Goal: Task Accomplishment & Management: Use online tool/utility

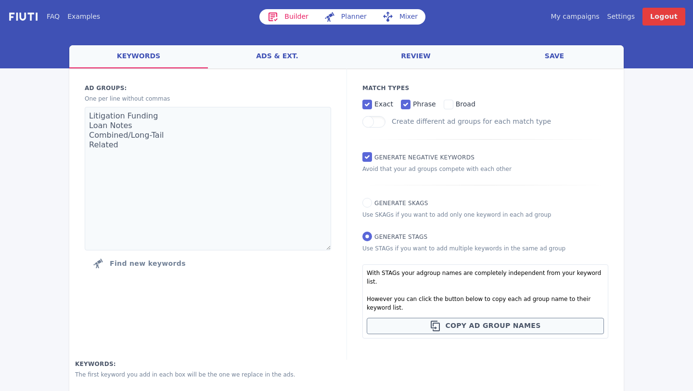
click at [586, 18] on link "My campaigns" at bounding box center [575, 17] width 49 height 10
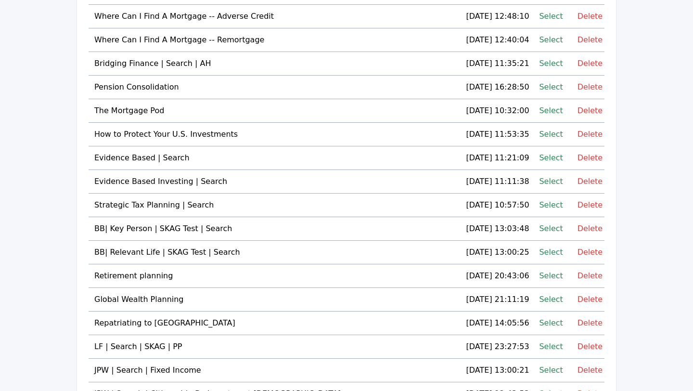
scroll to position [356, 0]
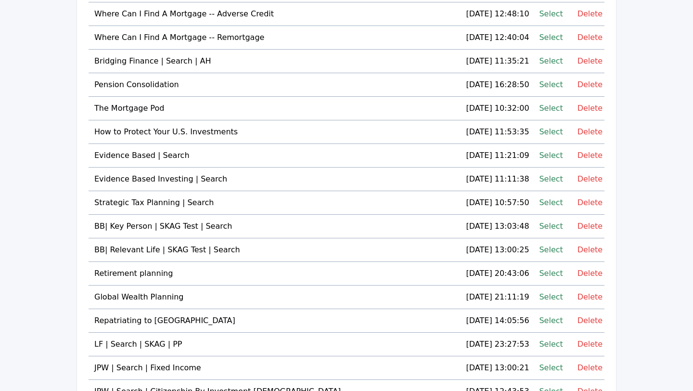
click at [542, 296] on link "Select" at bounding box center [551, 296] width 24 height 13
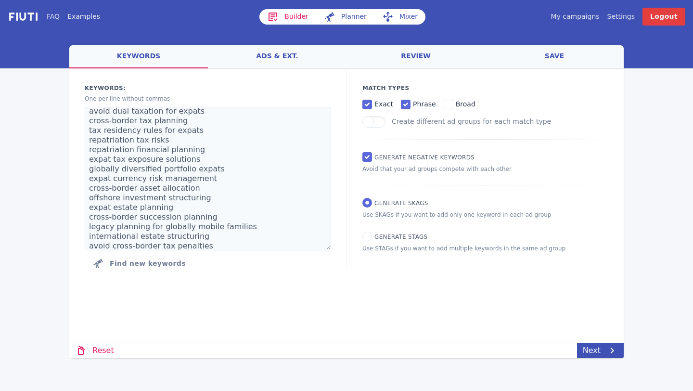
scroll to position [106, 0]
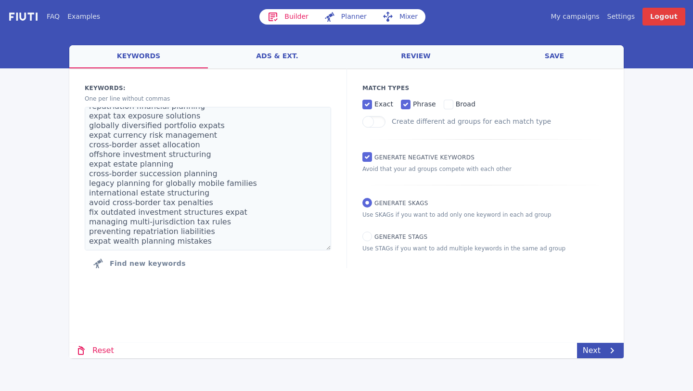
click at [282, 47] on link "ads & ext." at bounding box center [277, 56] width 139 height 23
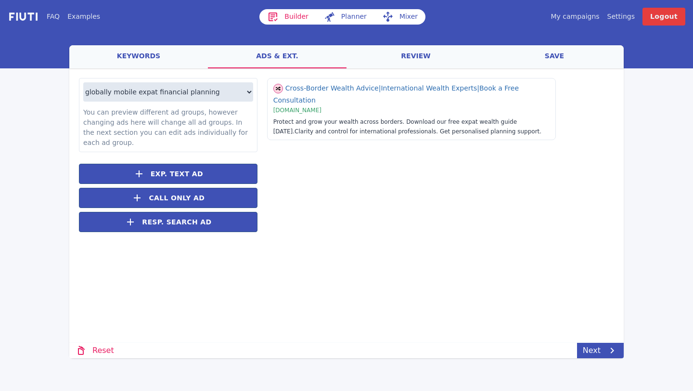
click at [149, 52] on link "keywords" at bounding box center [138, 56] width 139 height 23
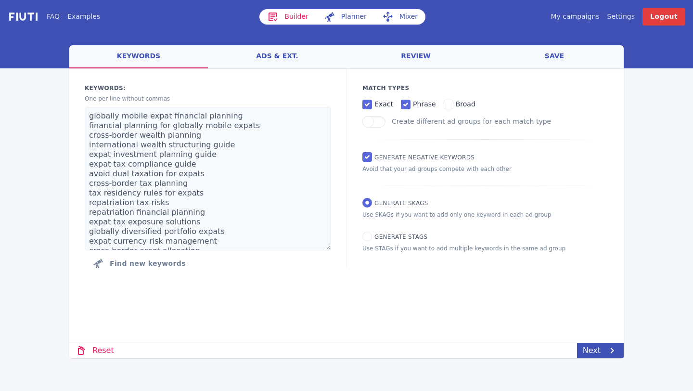
click at [581, 15] on link "My campaigns" at bounding box center [575, 17] width 49 height 10
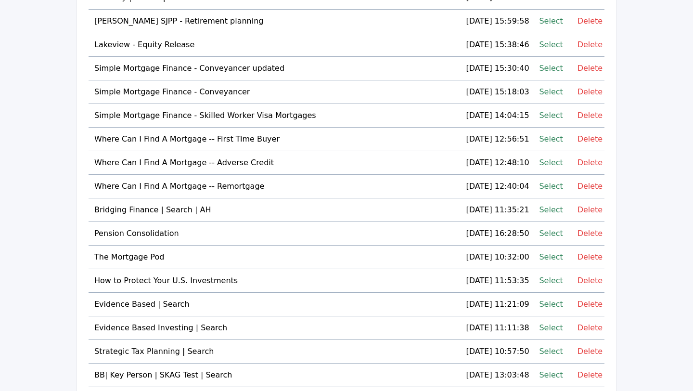
scroll to position [216, 0]
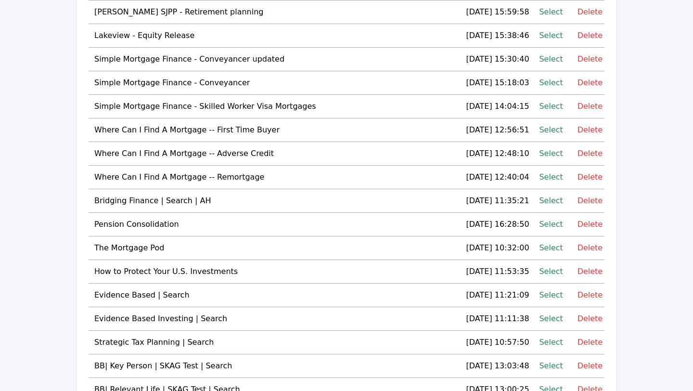
click at [547, 270] on link "Select" at bounding box center [551, 271] width 24 height 13
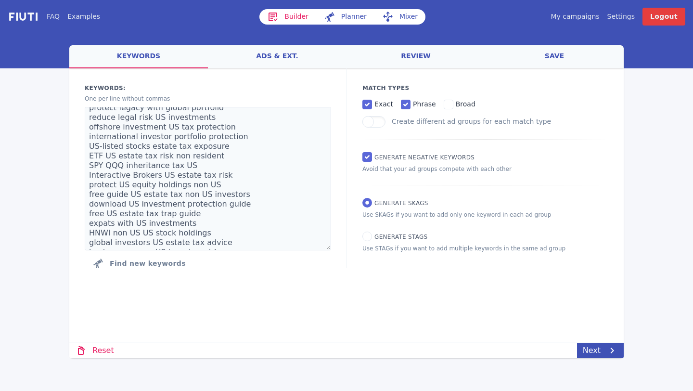
scroll to position [106, 0]
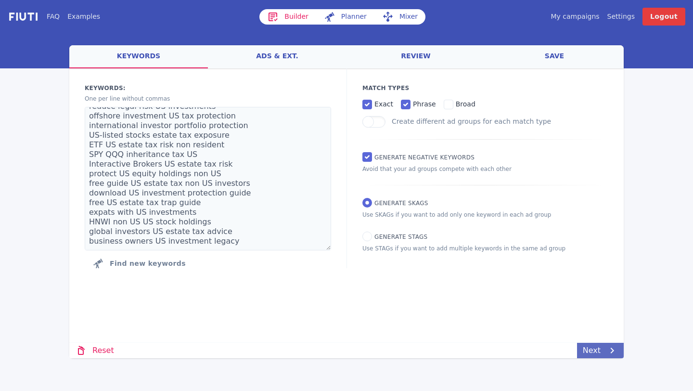
click at [590, 347] on link "Next" at bounding box center [600, 350] width 47 height 15
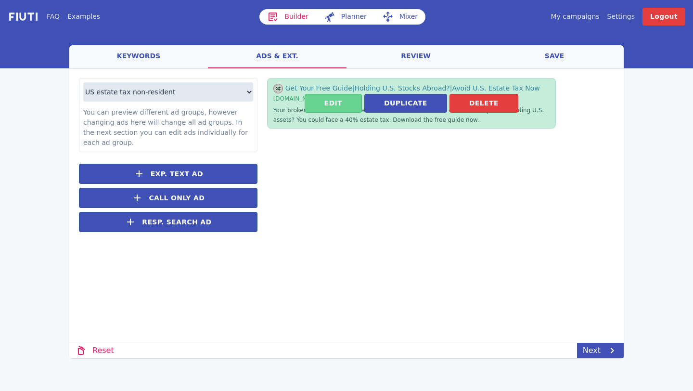
click at [330, 100] on button "Edit" at bounding box center [333, 103] width 57 height 19
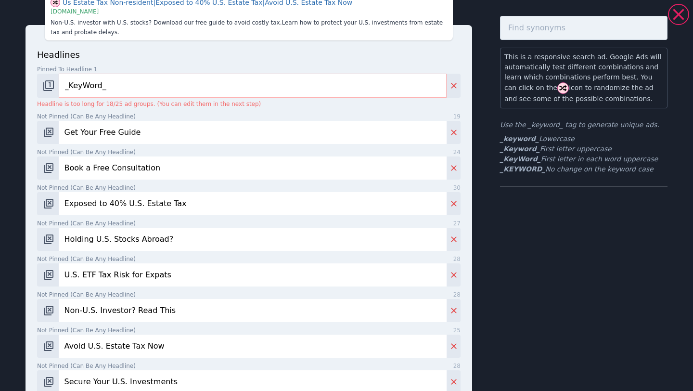
scroll to position [18, 0]
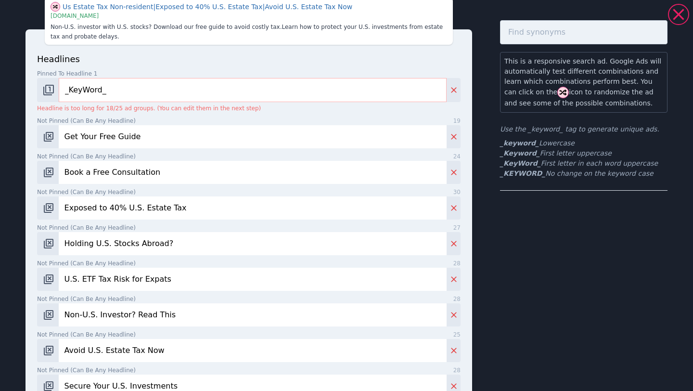
click at [99, 84] on input "_KeyWord_" at bounding box center [253, 90] width 388 height 24
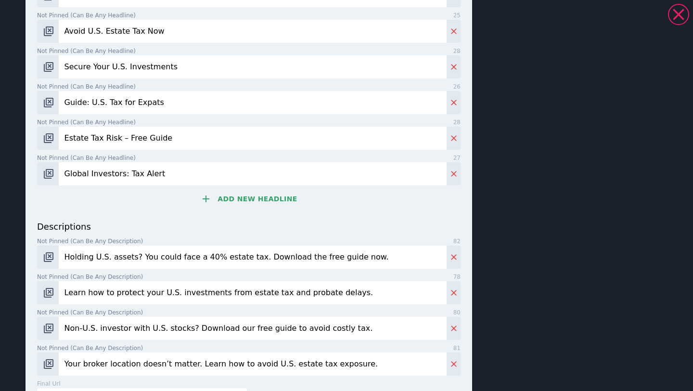
scroll to position [432, 0]
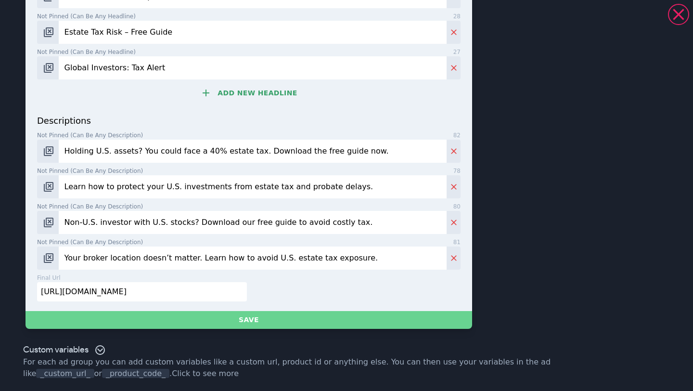
type input "Protect Your U.S. Investments"
click at [189, 324] on button "Save" at bounding box center [249, 320] width 447 height 18
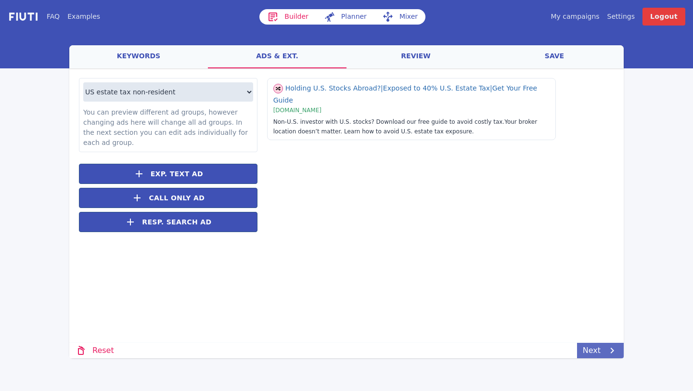
click at [591, 346] on link "Next" at bounding box center [600, 350] width 47 height 15
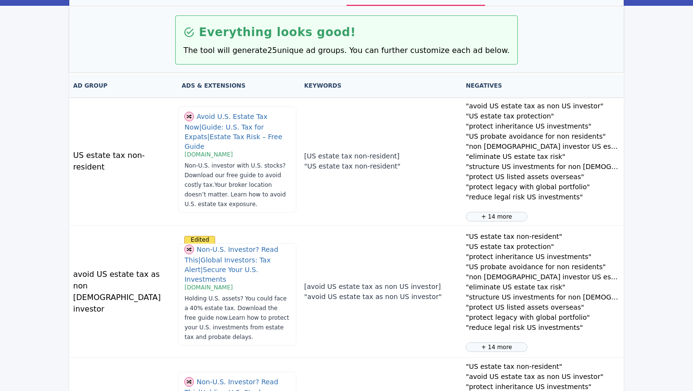
scroll to position [77, 0]
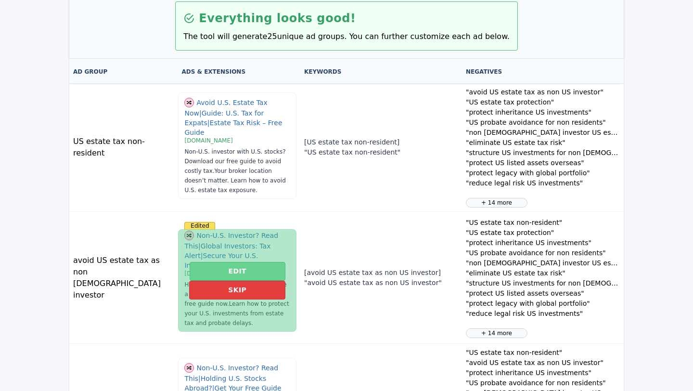
click at [212, 268] on button "Edit" at bounding box center [238, 271] width 96 height 19
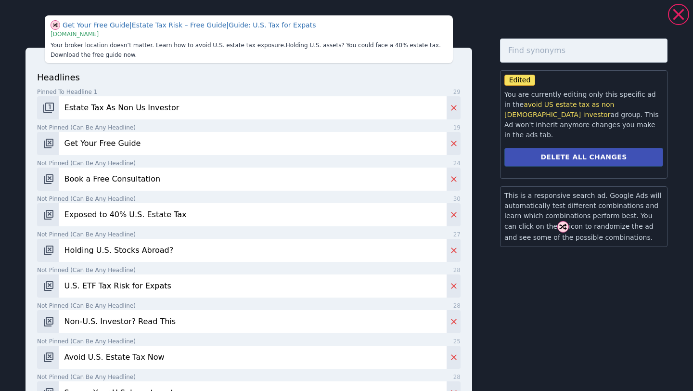
scroll to position [385, 0]
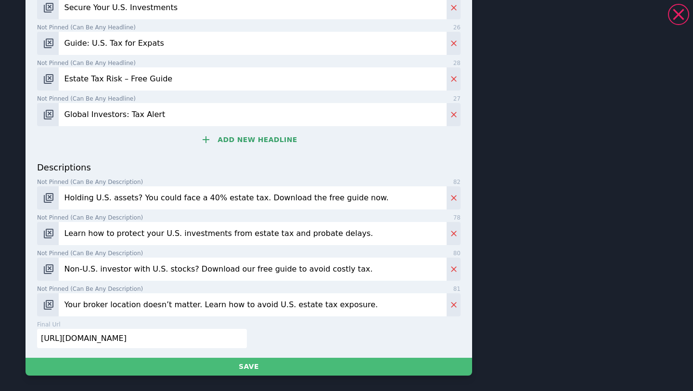
click at [194, 340] on input "[URL][DOMAIN_NAME]" at bounding box center [142, 338] width 210 height 19
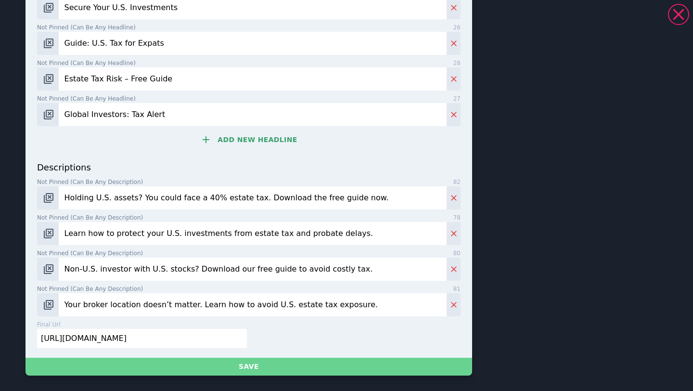
click at [225, 365] on button "Save" at bounding box center [249, 367] width 447 height 18
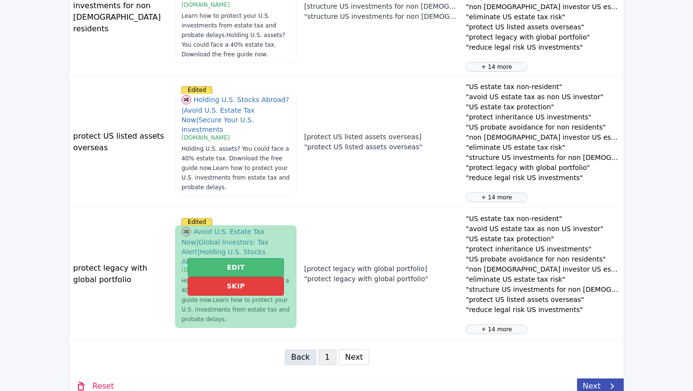
scroll to position [1116, 0]
click at [226, 257] on button "Edit" at bounding box center [236, 266] width 96 height 19
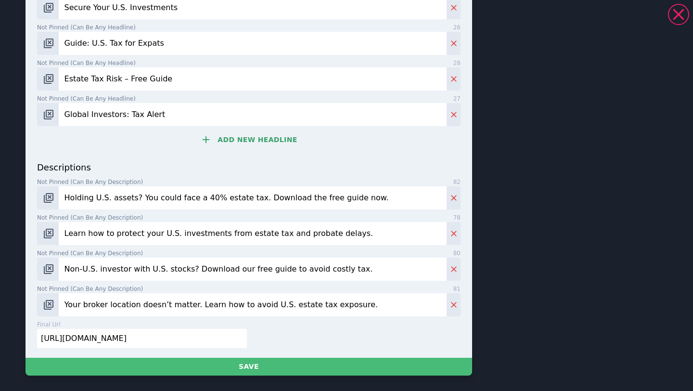
scroll to position [0, 0]
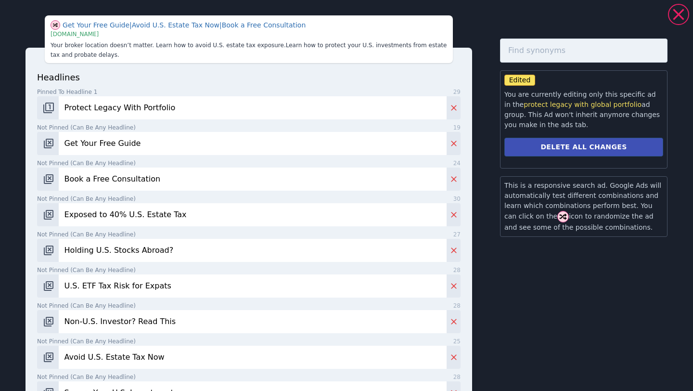
drag, startPoint x: 172, startPoint y: 110, endPoint x: 135, endPoint y: 109, distance: 37.1
click at [134, 109] on input "Protect Legacy With Portfolio" at bounding box center [253, 107] width 388 height 23
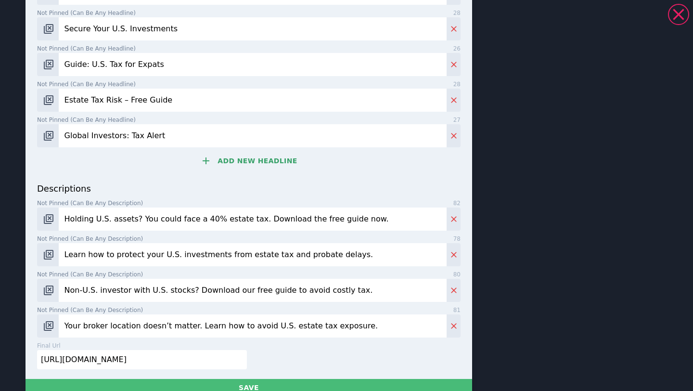
scroll to position [385, 0]
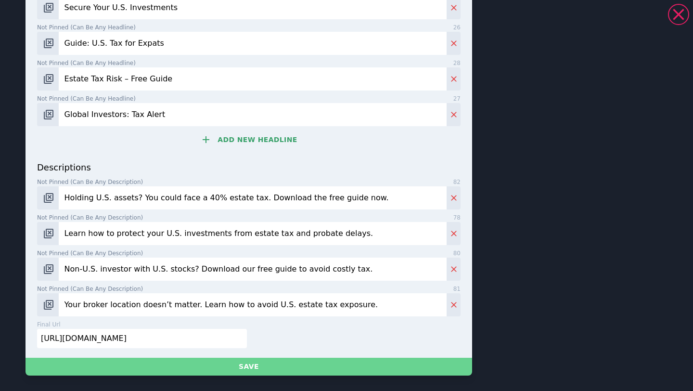
type input "Protect Legacy"
click at [246, 368] on button "Save" at bounding box center [249, 367] width 447 height 18
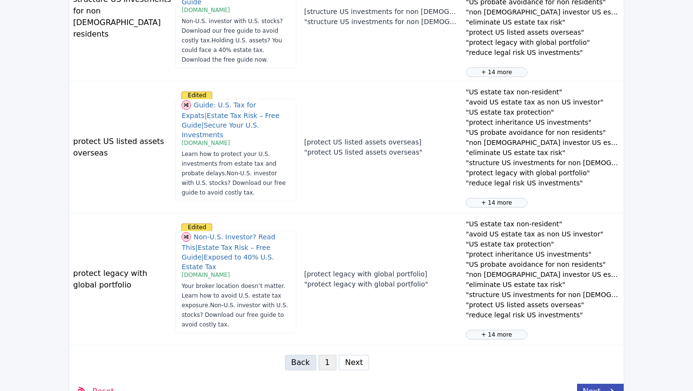
click at [355, 355] on button "Next" at bounding box center [354, 362] width 30 height 15
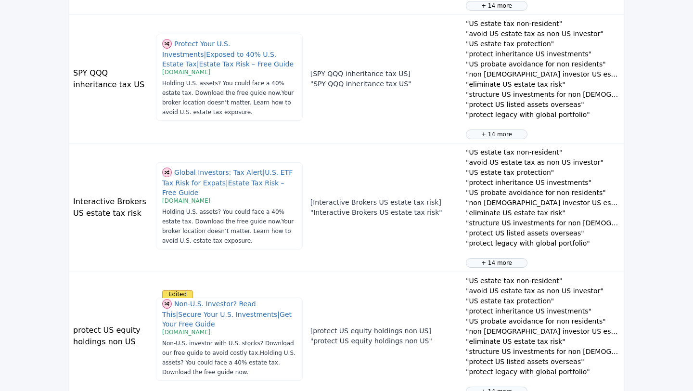
scroll to position [812, 0]
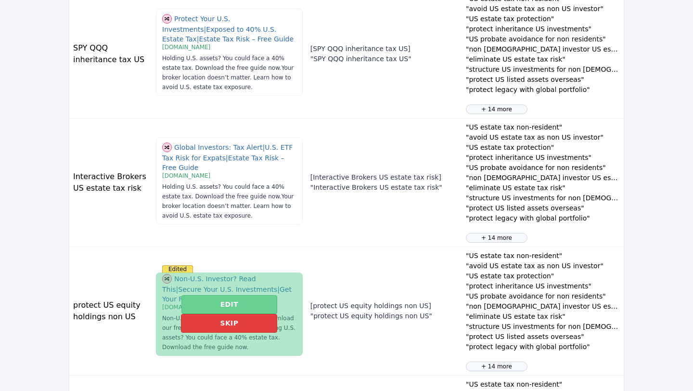
click at [246, 305] on button "Edit" at bounding box center [229, 304] width 96 height 19
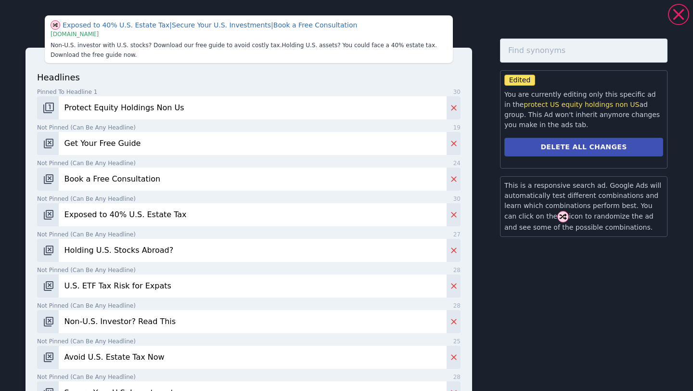
scroll to position [818, 0]
click at [175, 108] on input "Protect Equity Holdings Non Us" at bounding box center [253, 107] width 388 height 23
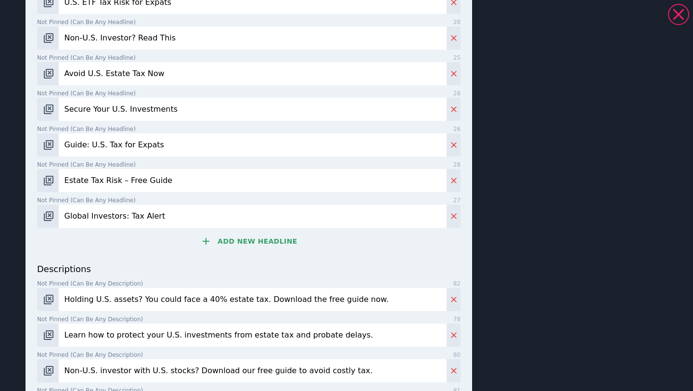
scroll to position [385, 0]
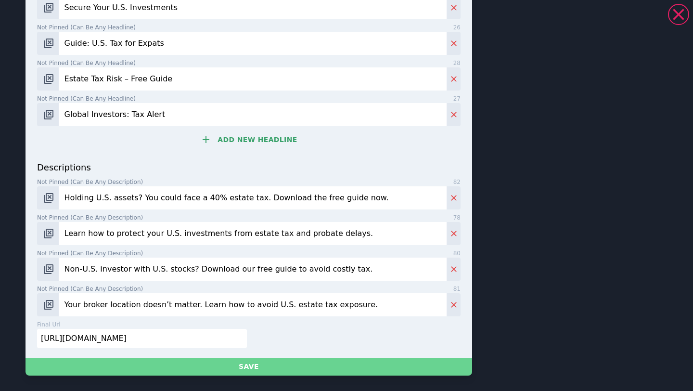
type input "Protect Equity Holdings Non US"
click at [217, 369] on button "Save" at bounding box center [249, 367] width 447 height 18
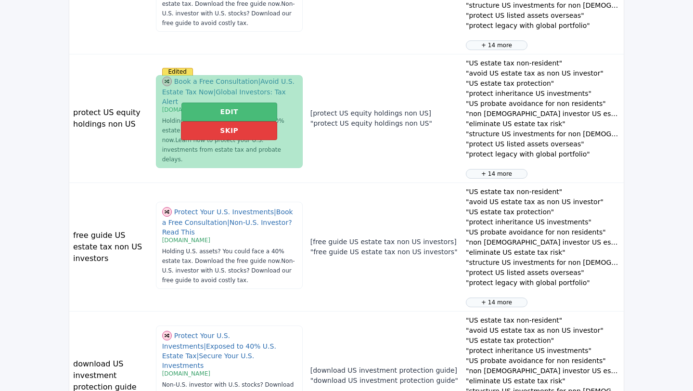
scroll to position [1116, 0]
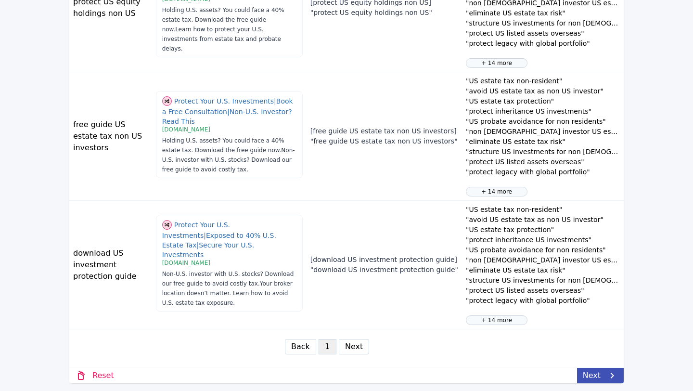
click at [347, 350] on button "Next" at bounding box center [354, 346] width 30 height 15
select select "3"
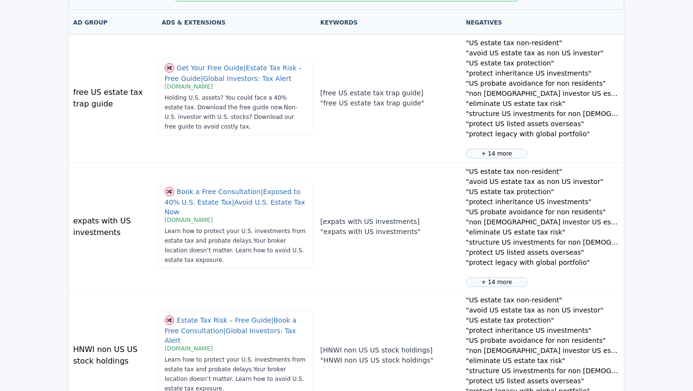
scroll to position [473, 0]
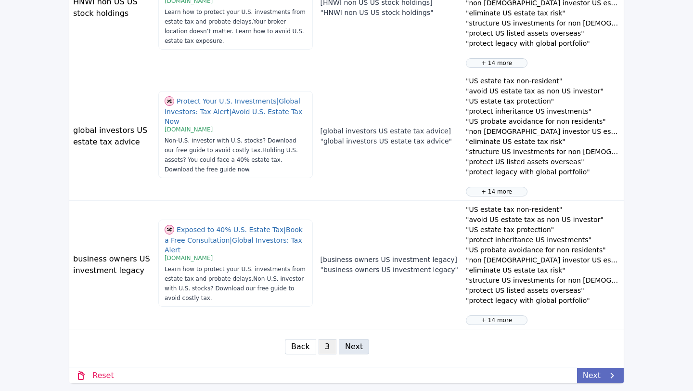
click at [597, 376] on link "Next" at bounding box center [600, 375] width 47 height 15
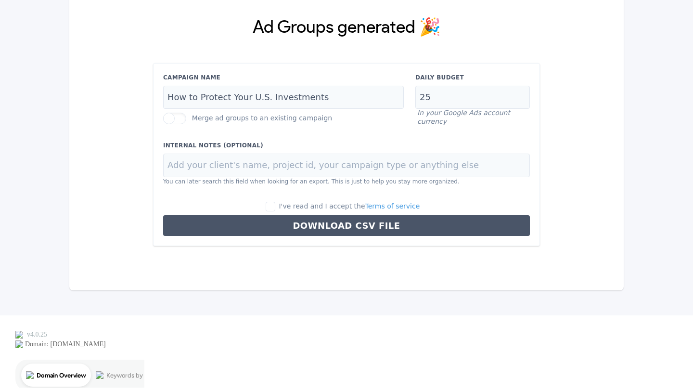
scroll to position [0, 0]
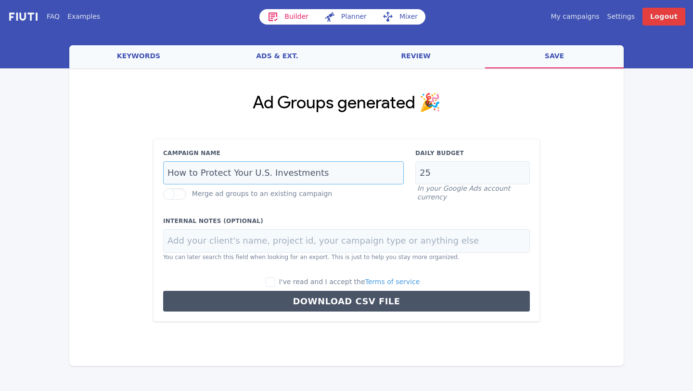
click at [334, 172] on input "How to Protect Your U.S. Investments" at bounding box center [283, 173] width 241 height 24
drag, startPoint x: 198, startPoint y: 172, endPoint x: 151, endPoint y: 170, distance: 46.7
click at [151, 170] on div "Ad Groups generated 🎉 Campaign Name How to Protect Your U.S. Investments Merge …" at bounding box center [346, 207] width 554 height 278
click at [290, 175] on input "Protect Your U.S. Investments" at bounding box center [283, 173] width 241 height 24
type input "Protect Your U.S. Investments | Search"
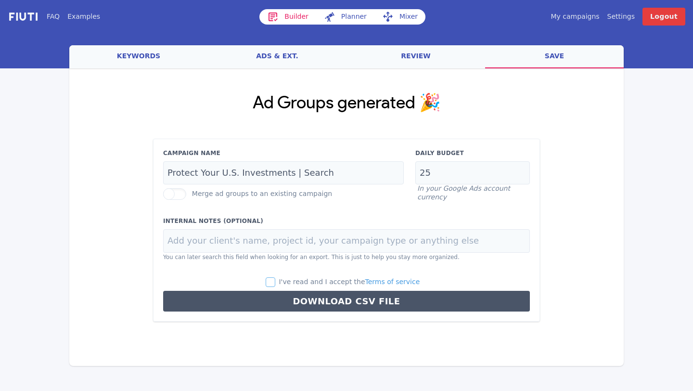
click at [275, 277] on input "I've read and I accept the Terms of service" at bounding box center [271, 282] width 10 height 10
checkbox input "true"
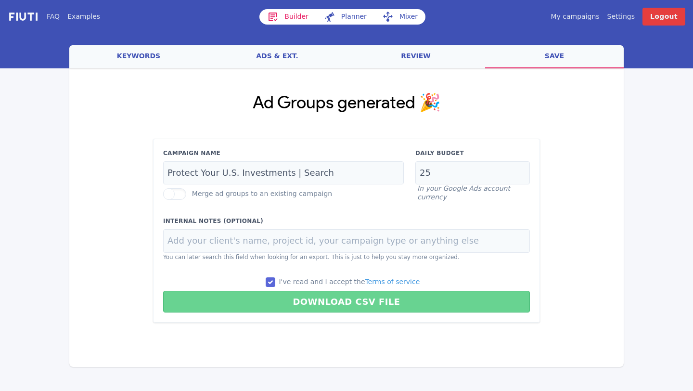
click at [290, 295] on button "Download CSV File" at bounding box center [346, 302] width 367 height 22
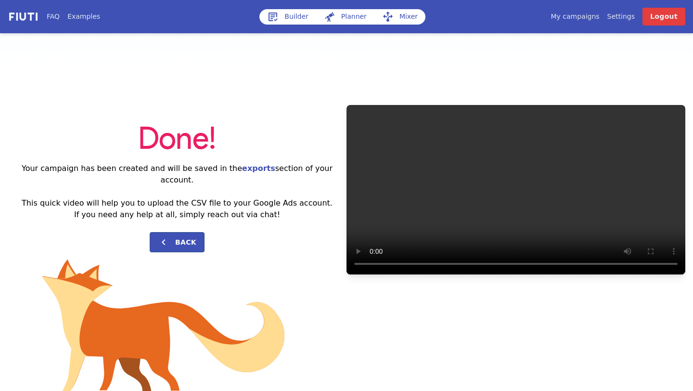
click at [578, 18] on link "My campaigns" at bounding box center [575, 17] width 49 height 10
